Goal: Find specific fact: Find specific fact

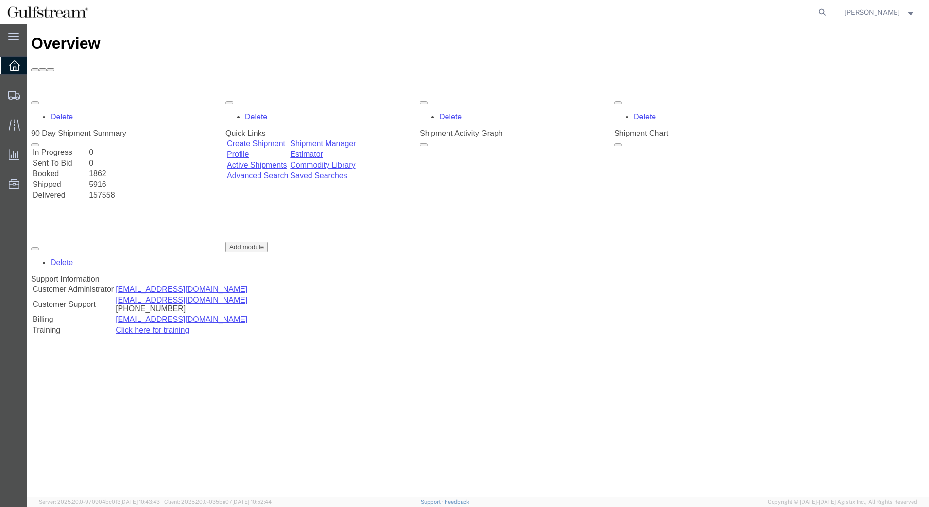
click at [828, 12] on icon at bounding box center [822, 12] width 14 height 14
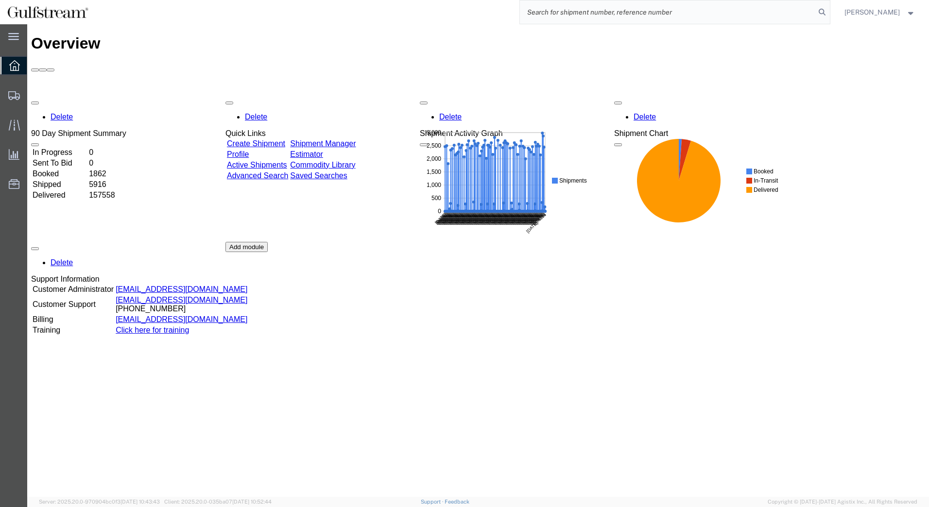
click at [725, 13] on input "search" at bounding box center [667, 11] width 295 height 23
type input "e"
paste input "1978080904"
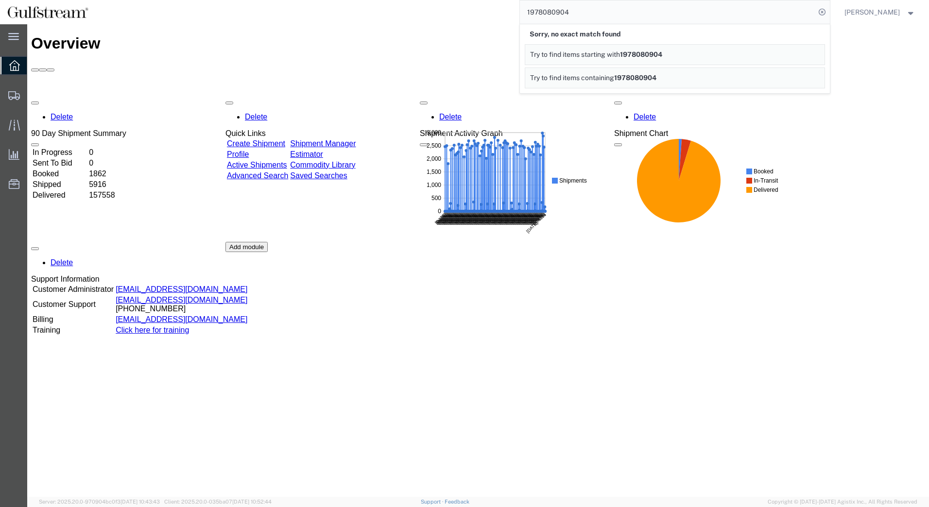
type input "1978080904"
click at [639, 75] on span "1978080904" at bounding box center [635, 78] width 42 height 8
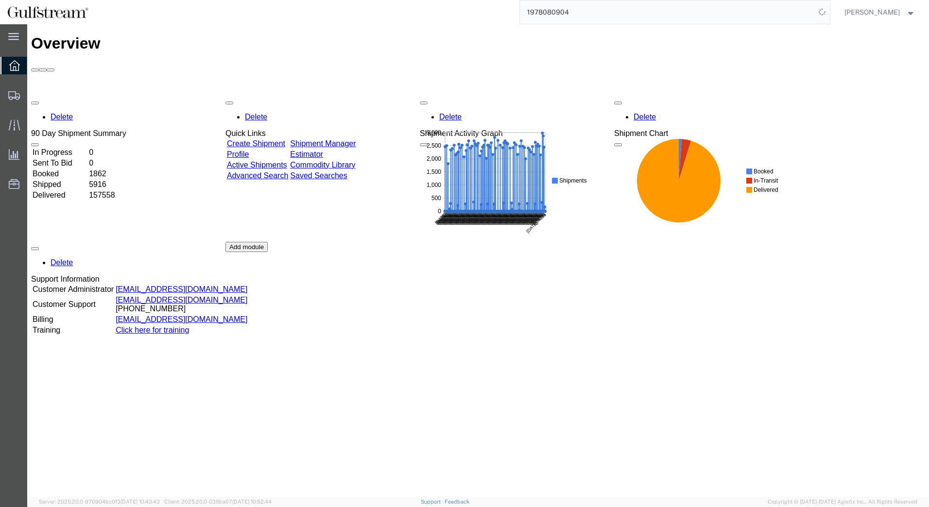
click at [707, 17] on input "1978080904" at bounding box center [667, 11] width 295 height 23
